Goal: Transaction & Acquisition: Purchase product/service

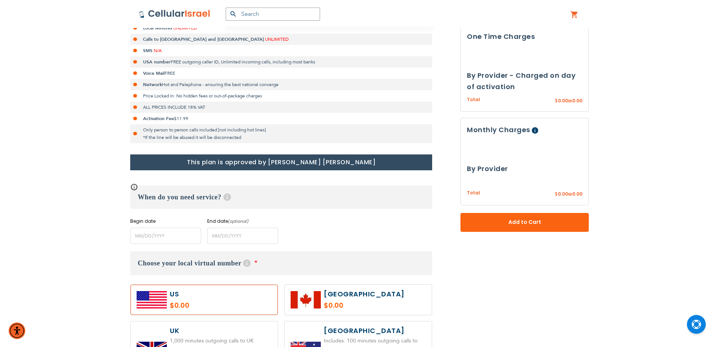
scroll to position [189, 0]
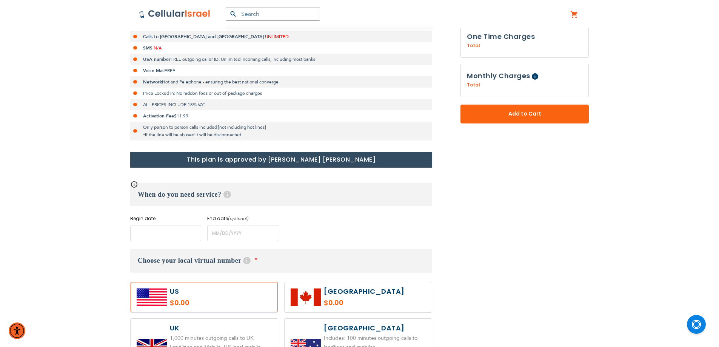
click at [187, 231] on input "name" at bounding box center [165, 233] width 71 height 16
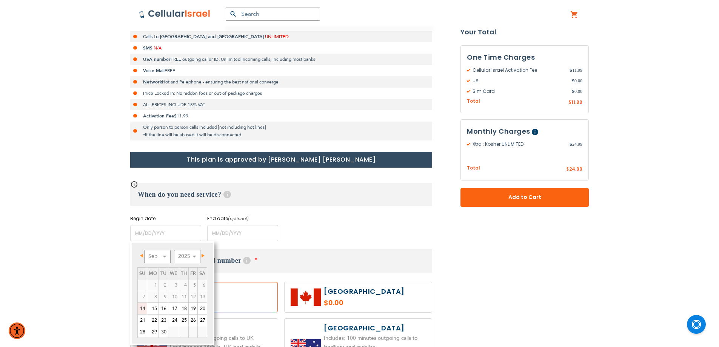
click at [145, 306] on link "14" at bounding box center [142, 308] width 9 height 11
type input "[DATE]"
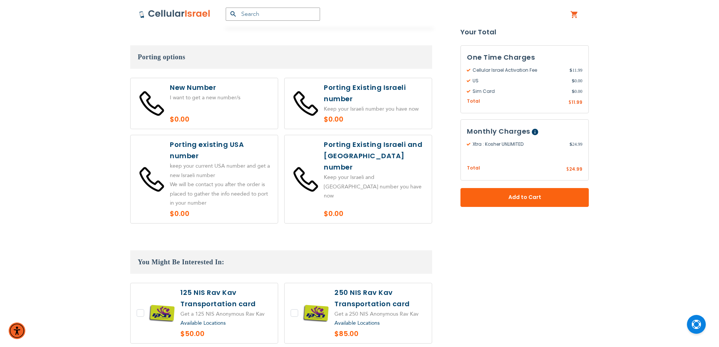
scroll to position [1322, 0]
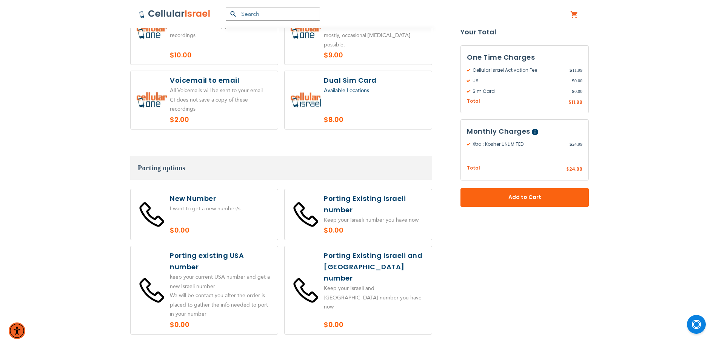
click at [384, 189] on label at bounding box center [358, 214] width 147 height 51
radio input "true"
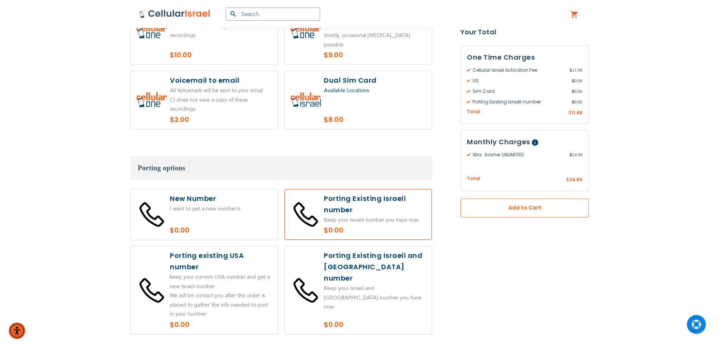
click at [517, 200] on button "Add to Cart" at bounding box center [525, 208] width 128 height 19
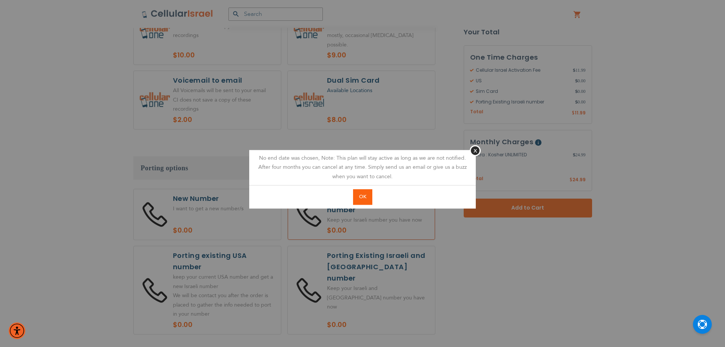
click at [361, 198] on span "OK" at bounding box center [362, 196] width 7 height 7
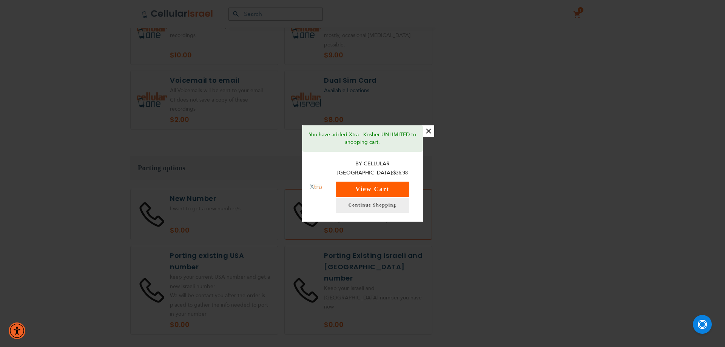
click at [366, 184] on button "View Cart" at bounding box center [373, 189] width 74 height 15
